Goal: Task Accomplishment & Management: Manage account settings

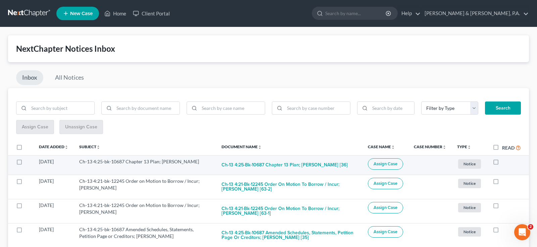
click at [502, 163] on label at bounding box center [502, 163] width 0 height 0
click at [505, 158] on input "checkbox" at bounding box center [507, 160] width 4 height 4
checkbox input "true"
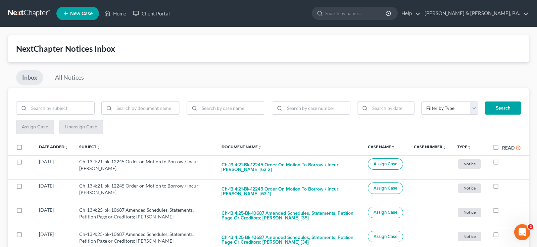
click at [502, 163] on label at bounding box center [502, 163] width 0 height 0
click at [505, 158] on input "checkbox" at bounding box center [507, 160] width 4 height 4
checkbox input "true"
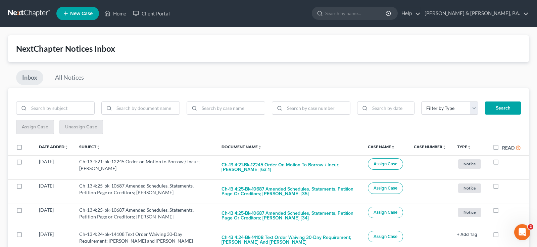
click at [502, 163] on label at bounding box center [502, 163] width 0 height 0
click at [505, 158] on input "checkbox" at bounding box center [507, 160] width 4 height 4
checkbox input "true"
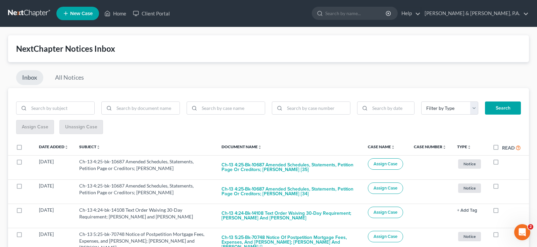
click at [502, 163] on label at bounding box center [502, 163] width 0 height 0
click at [505, 158] on input "checkbox" at bounding box center [507, 160] width 4 height 4
checkbox input "true"
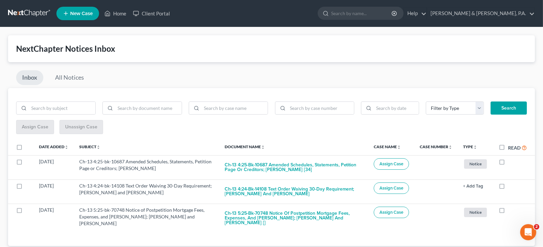
click at [508, 163] on label at bounding box center [508, 163] width 0 height 0
click at [510, 158] on input "checkbox" at bounding box center [512, 160] width 4 height 4
checkbox input "true"
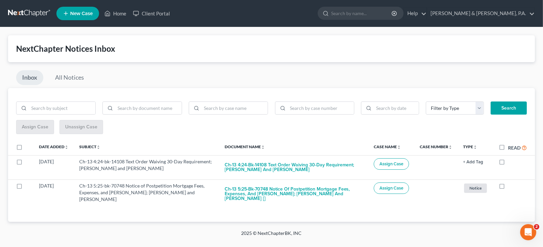
click at [508, 163] on label at bounding box center [508, 163] width 0 height 0
click at [510, 158] on input "checkbox" at bounding box center [512, 160] width 4 height 4
checkbox input "true"
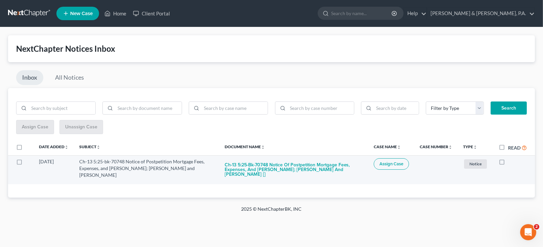
click at [509, 156] on td at bounding box center [514, 169] width 42 height 29
click at [508, 158] on div at bounding box center [512, 161] width 28 height 7
click at [508, 163] on label at bounding box center [508, 163] width 0 height 0
click at [510, 158] on input "checkbox" at bounding box center [512, 160] width 4 height 4
checkbox input "true"
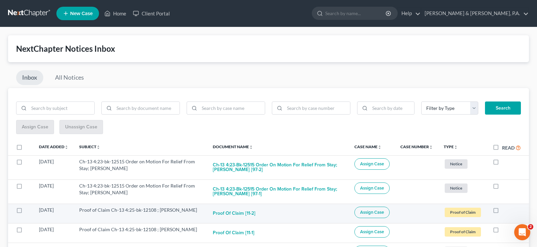
click at [502, 211] on label at bounding box center [502, 211] width 0 height 0
click at [505, 206] on input "checkbox" at bounding box center [507, 208] width 4 height 4
checkbox input "true"
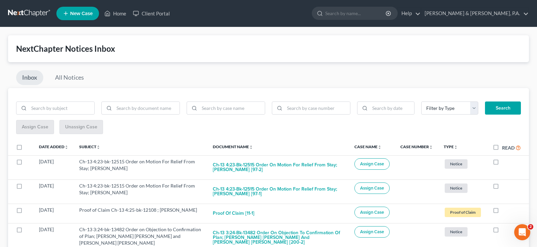
click at [502, 211] on label at bounding box center [502, 211] width 0 height 0
click at [505, 206] on input "checkbox" at bounding box center [507, 208] width 4 height 4
checkbox input "true"
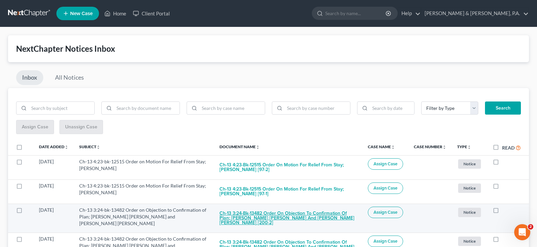
click at [321, 206] on button "Ch-13 3:24-bk-13482 Order on Objection to Confirmation of Plan; [PERSON_NAME] […" at bounding box center [288, 217] width 138 height 23
checkbox input "true"
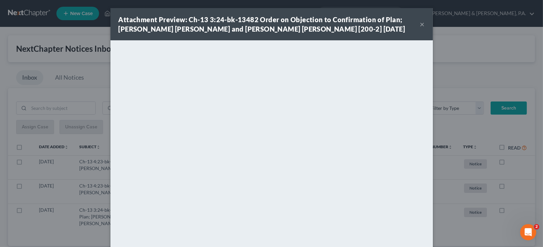
click at [420, 24] on button "×" at bounding box center [422, 24] width 5 height 8
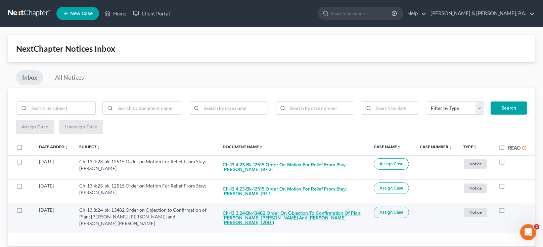
click at [286, 206] on button "Ch-13 3:24-bk-13482 Order on Objection to Confirmation of Plan; [PERSON_NAME] […" at bounding box center [292, 217] width 140 height 23
checkbox input "true"
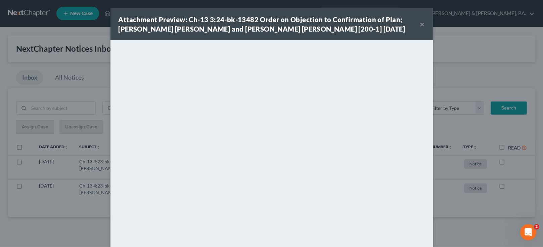
click at [420, 21] on button "×" at bounding box center [422, 24] width 5 height 8
